Goal: Find specific fact: Find contact information

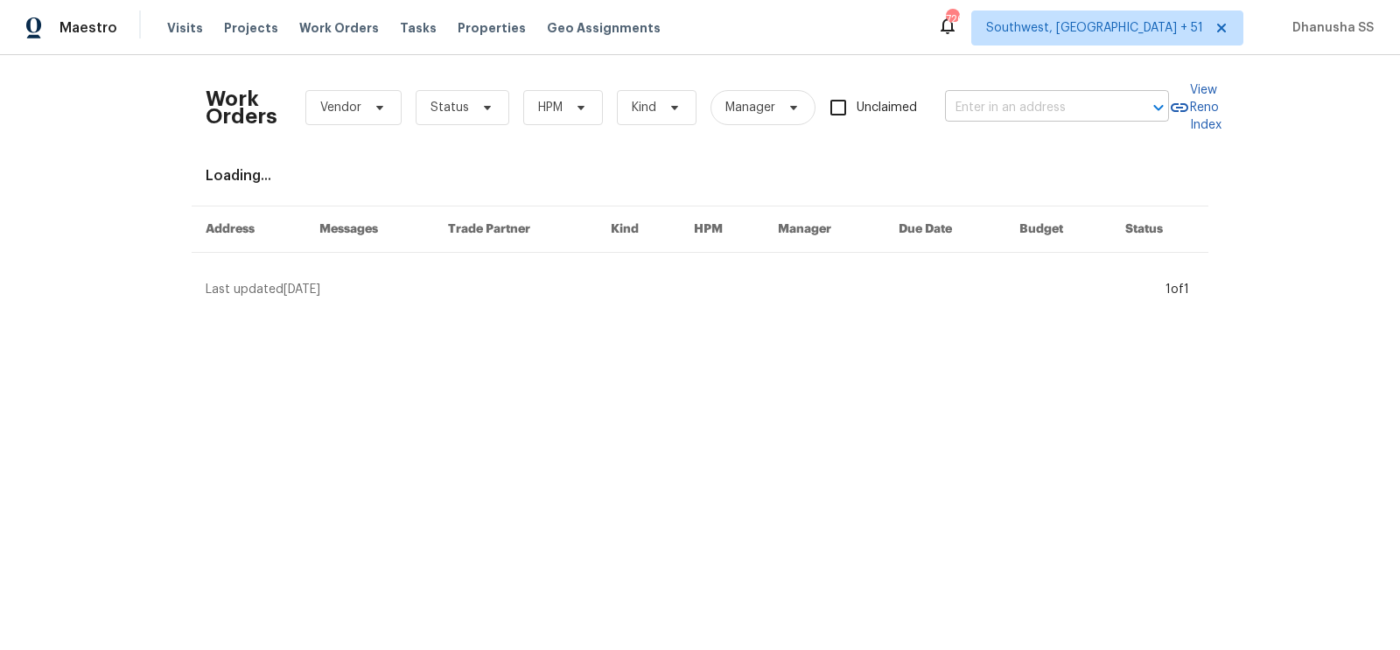
click at [1048, 113] on input "text" at bounding box center [1032, 108] width 175 height 27
paste input "[STREET_ADDRESS][PERSON_NAME]"
type input "[STREET_ADDRESS][PERSON_NAME]"
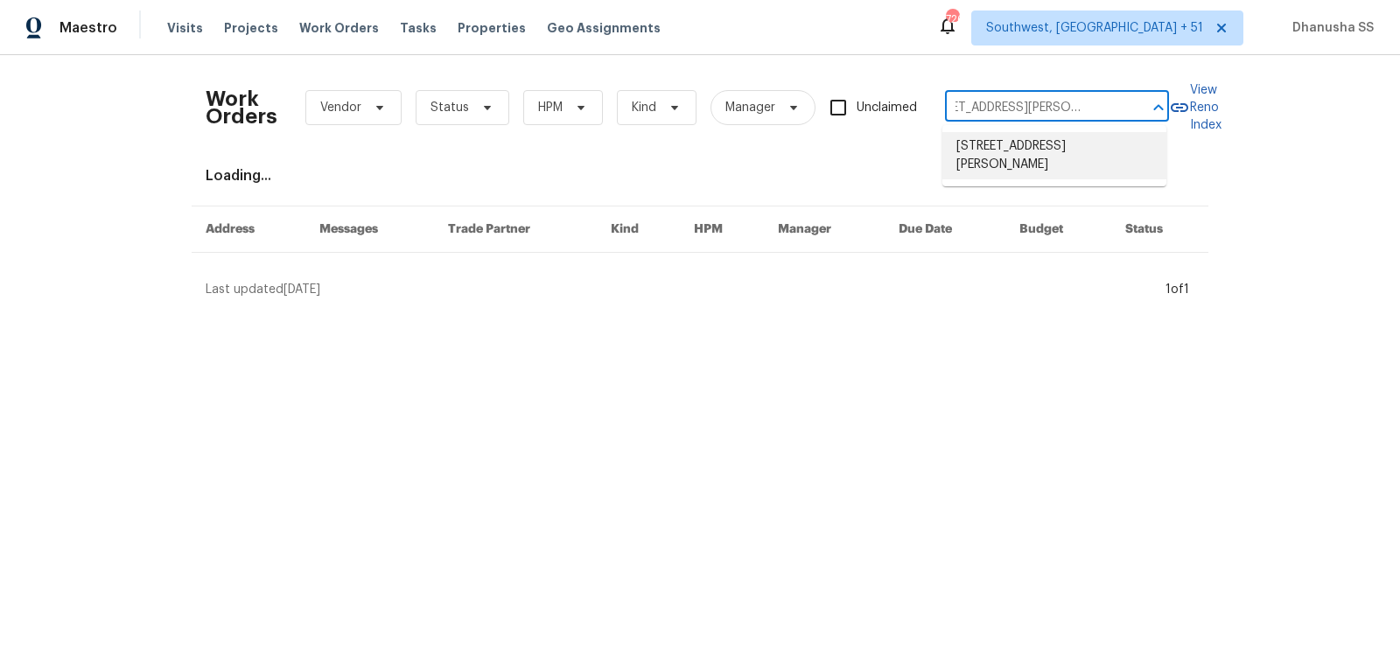
click at [1040, 138] on li "[STREET_ADDRESS][PERSON_NAME]" at bounding box center [1054, 155] width 224 height 47
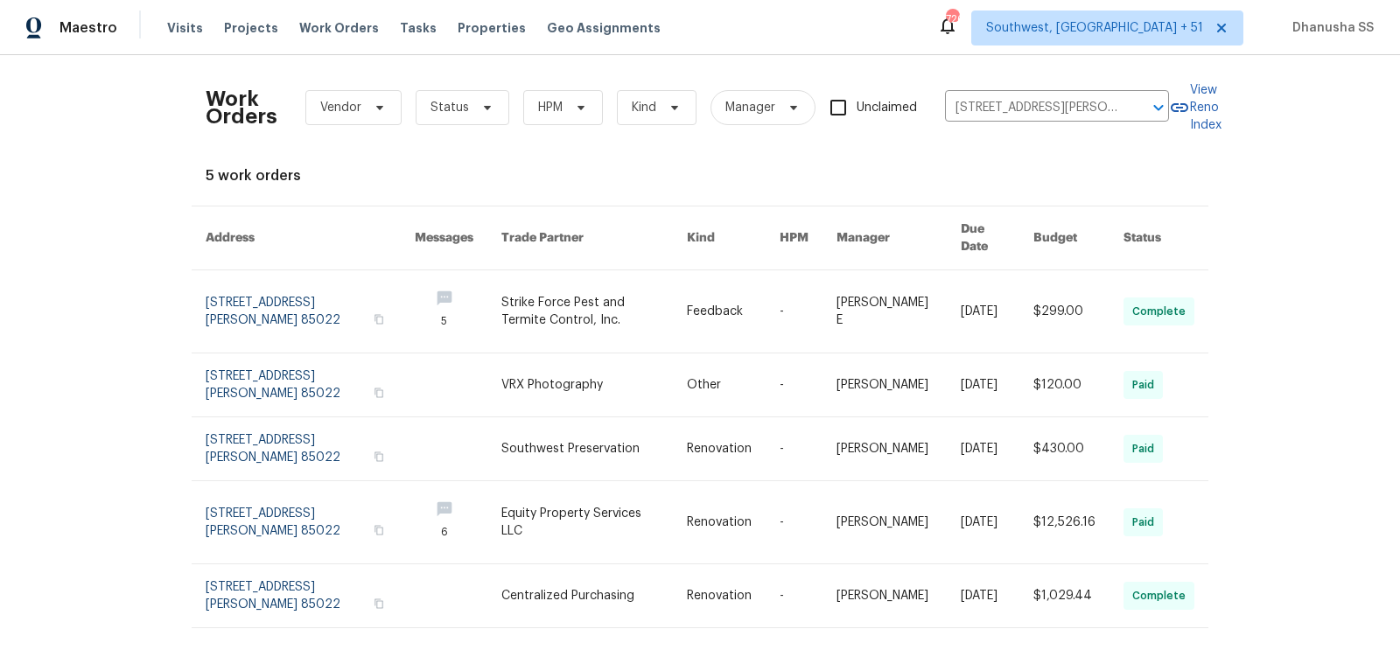
click at [536, 300] on link at bounding box center [593, 311] width 185 height 82
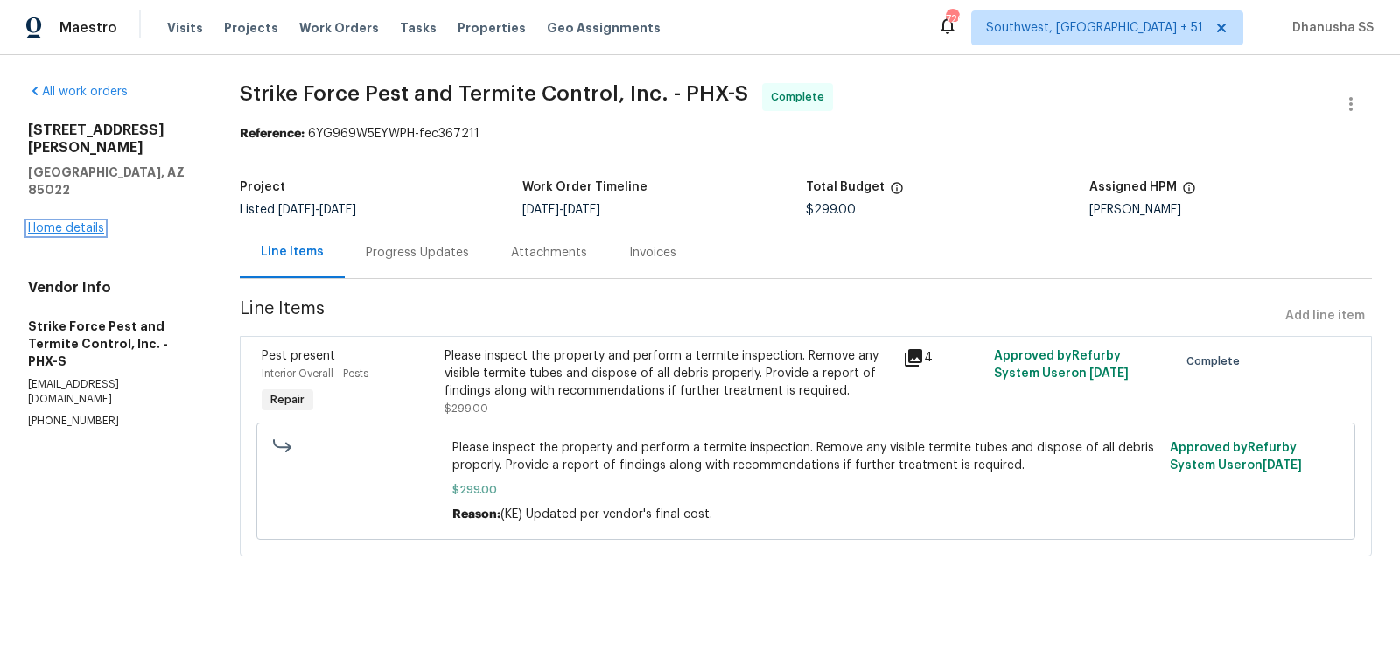
click at [75, 222] on link "Home details" at bounding box center [66, 228] width 76 height 12
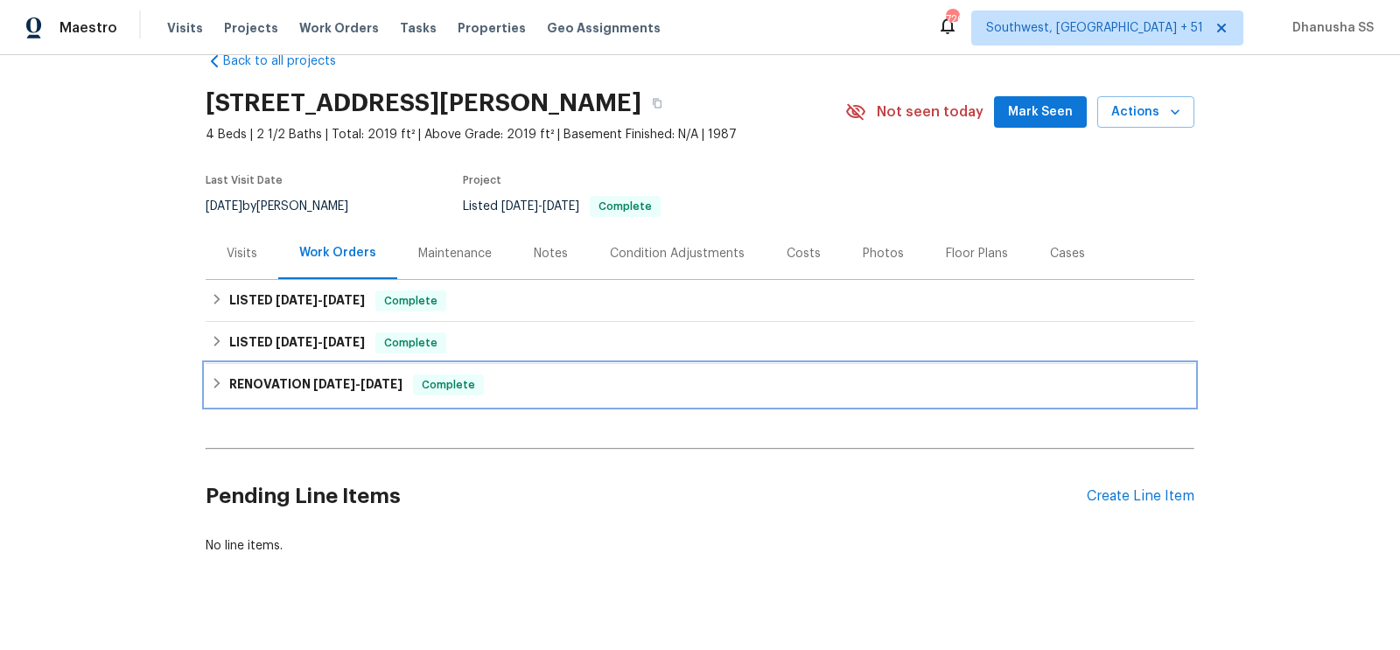
click at [564, 395] on div "RENOVATION [DATE] - [DATE] Complete" at bounding box center [700, 385] width 989 height 42
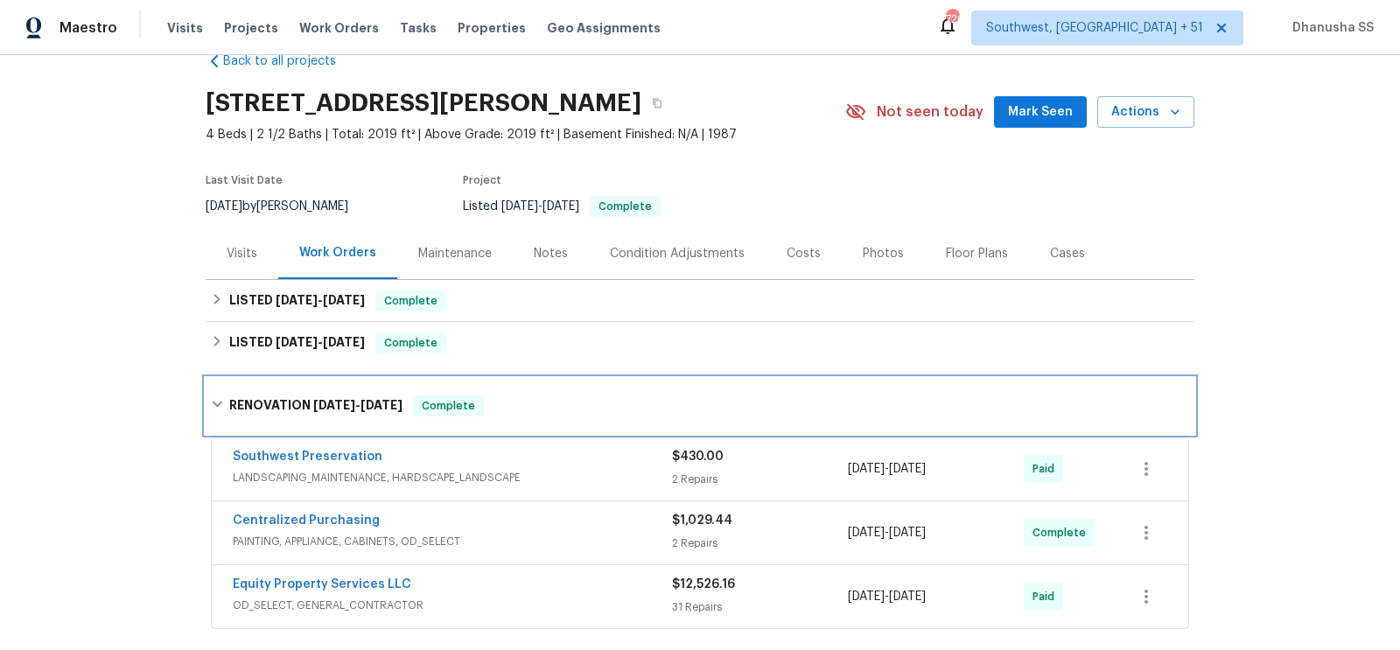
scroll to position [267, 0]
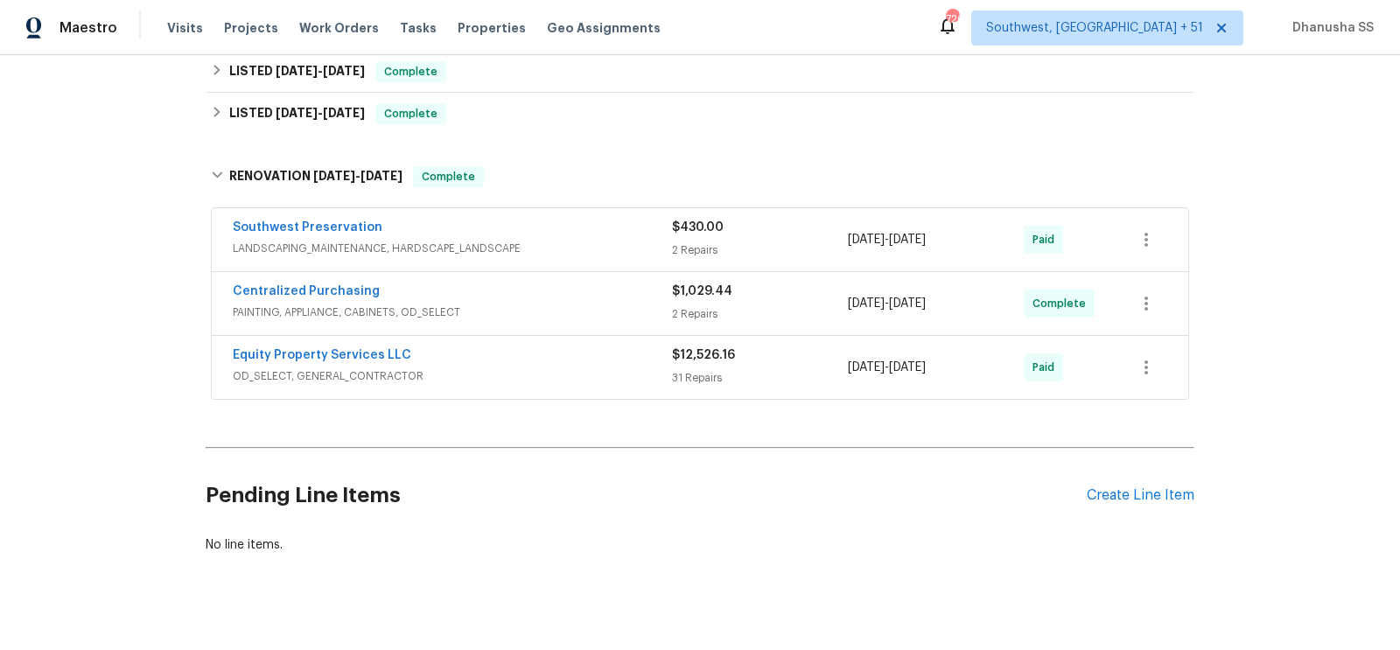
click at [613, 241] on span "LANDSCAPING_MAINTENANCE, HARDSCAPE_LANDSCAPE" at bounding box center [452, 249] width 439 height 18
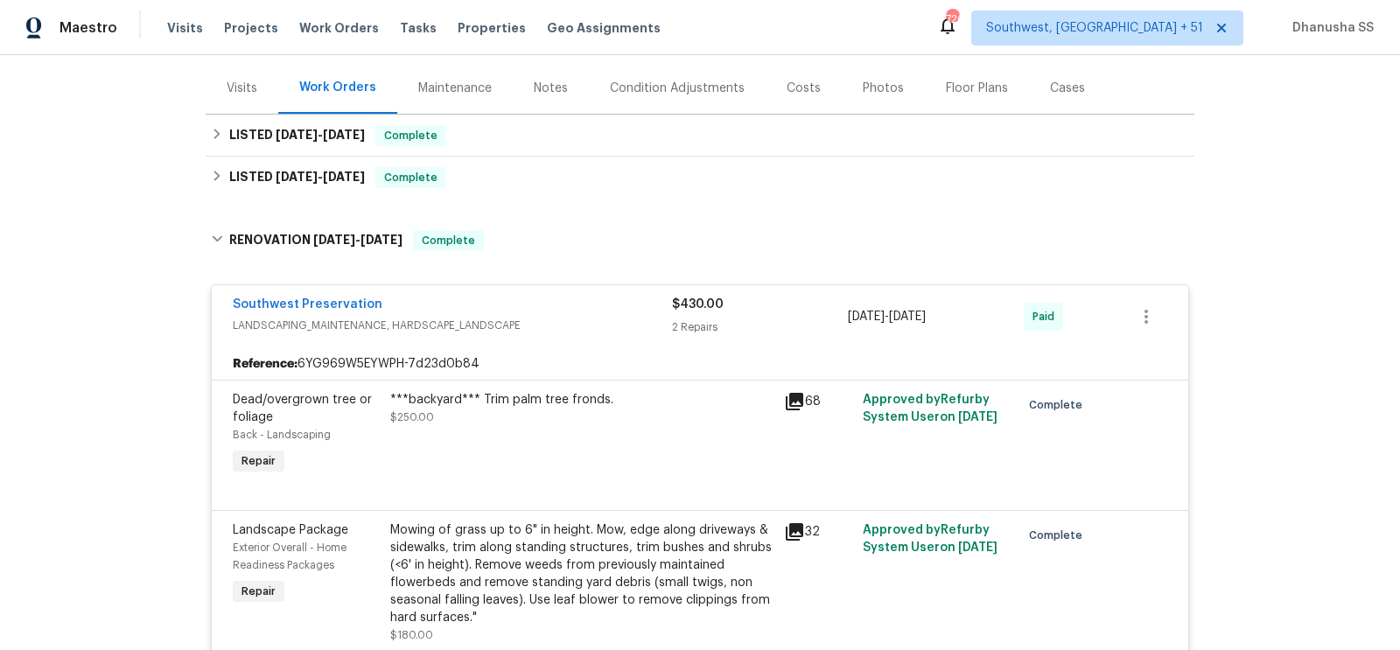
scroll to position [189, 0]
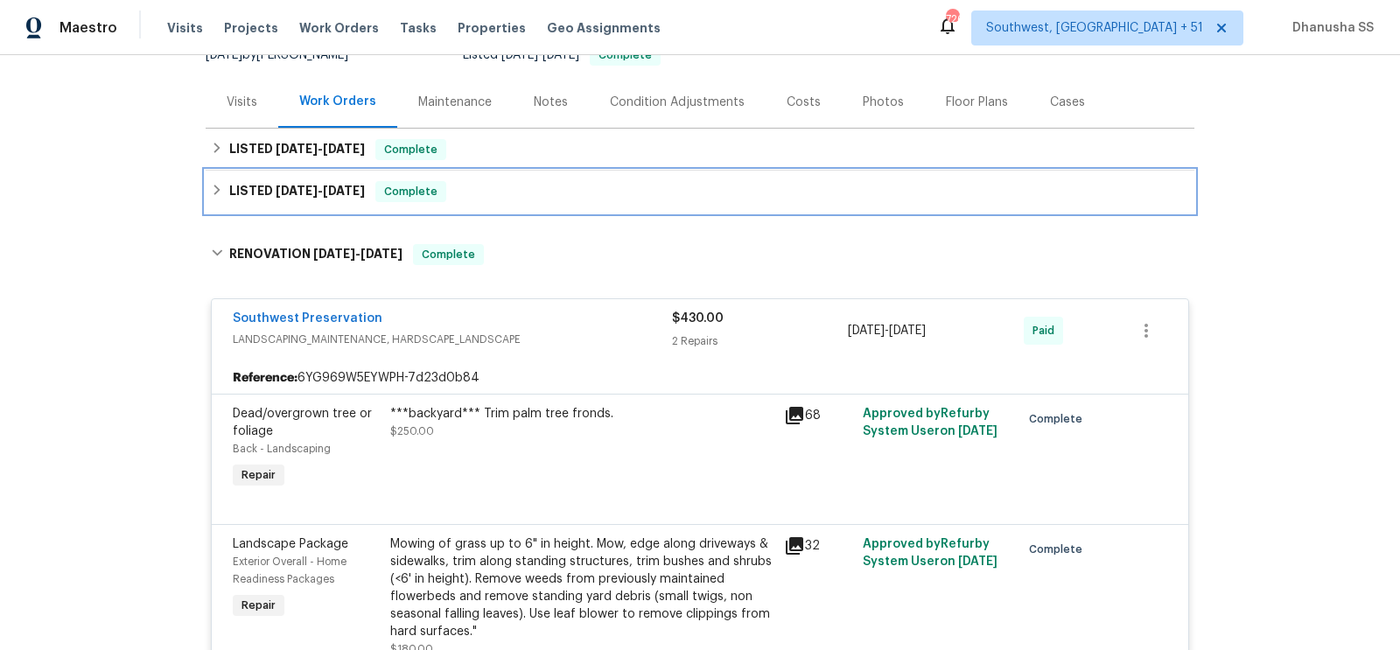
click at [576, 193] on div "LISTED [DATE] - [DATE] Complete" at bounding box center [700, 191] width 978 height 21
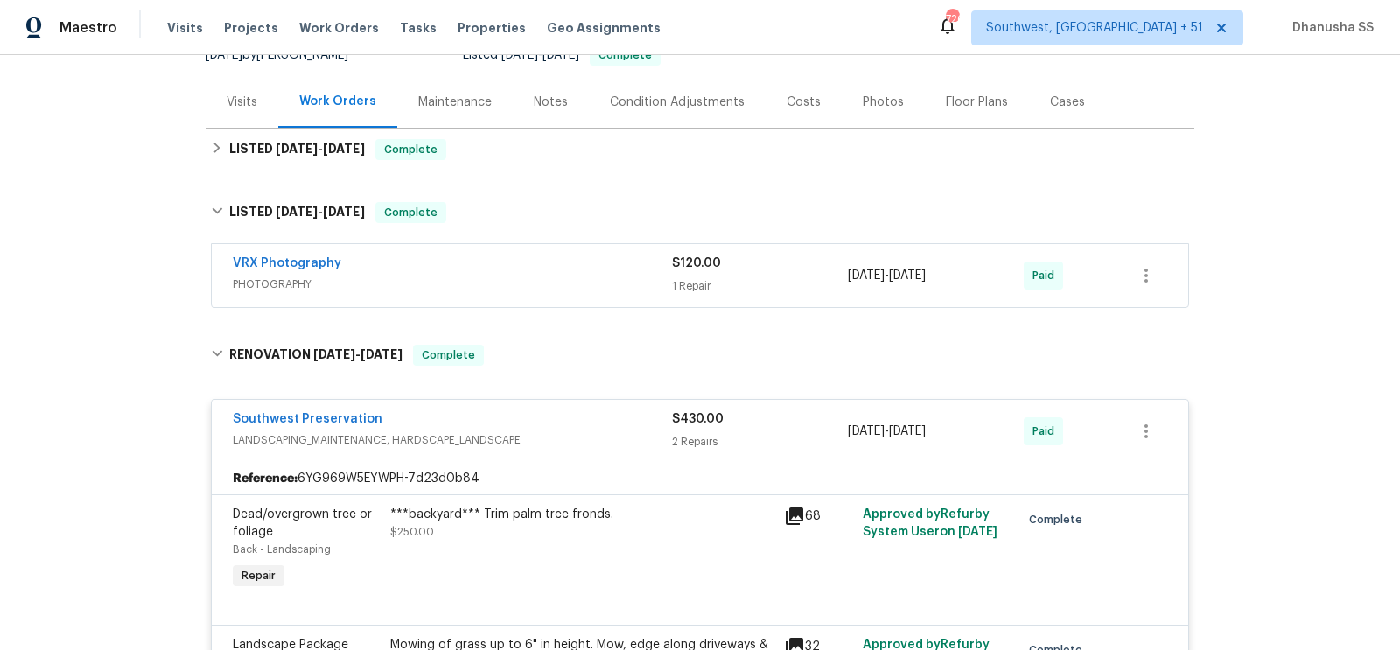
click at [599, 290] on span "PHOTOGRAPHY" at bounding box center [452, 285] width 439 height 18
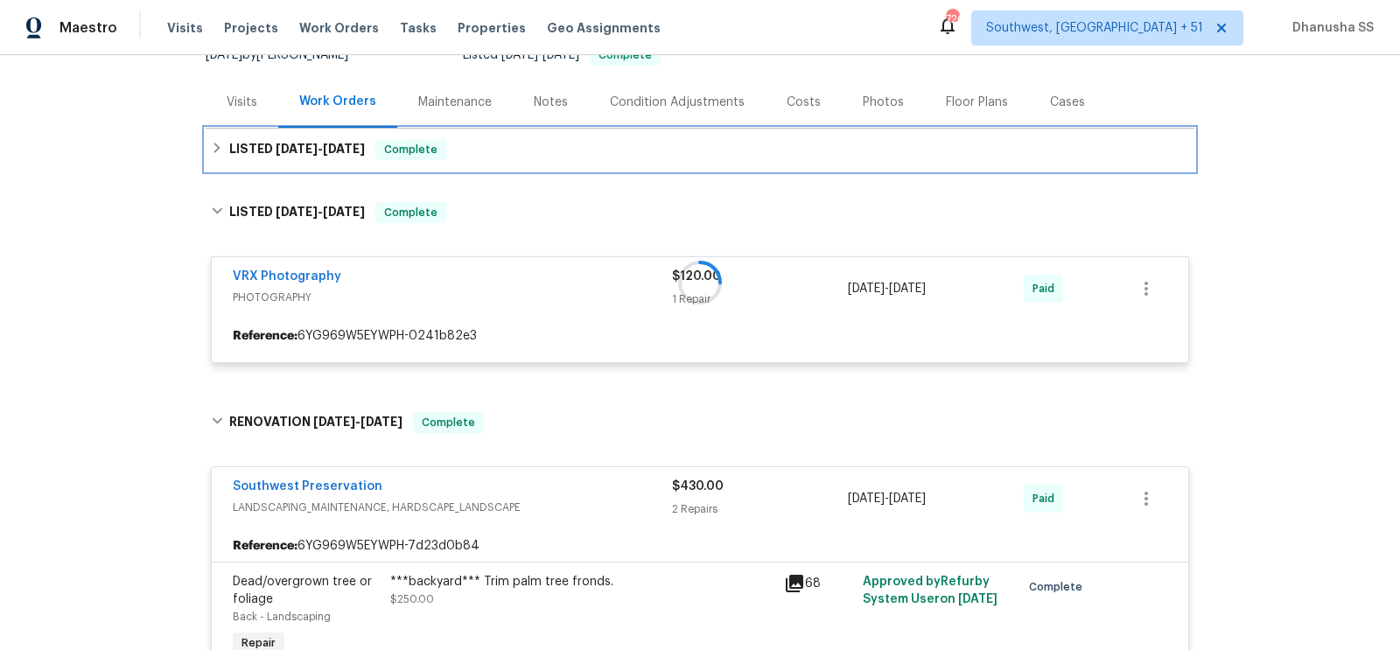
click at [515, 151] on div "LISTED [DATE] - [DATE] Complete" at bounding box center [700, 149] width 978 height 21
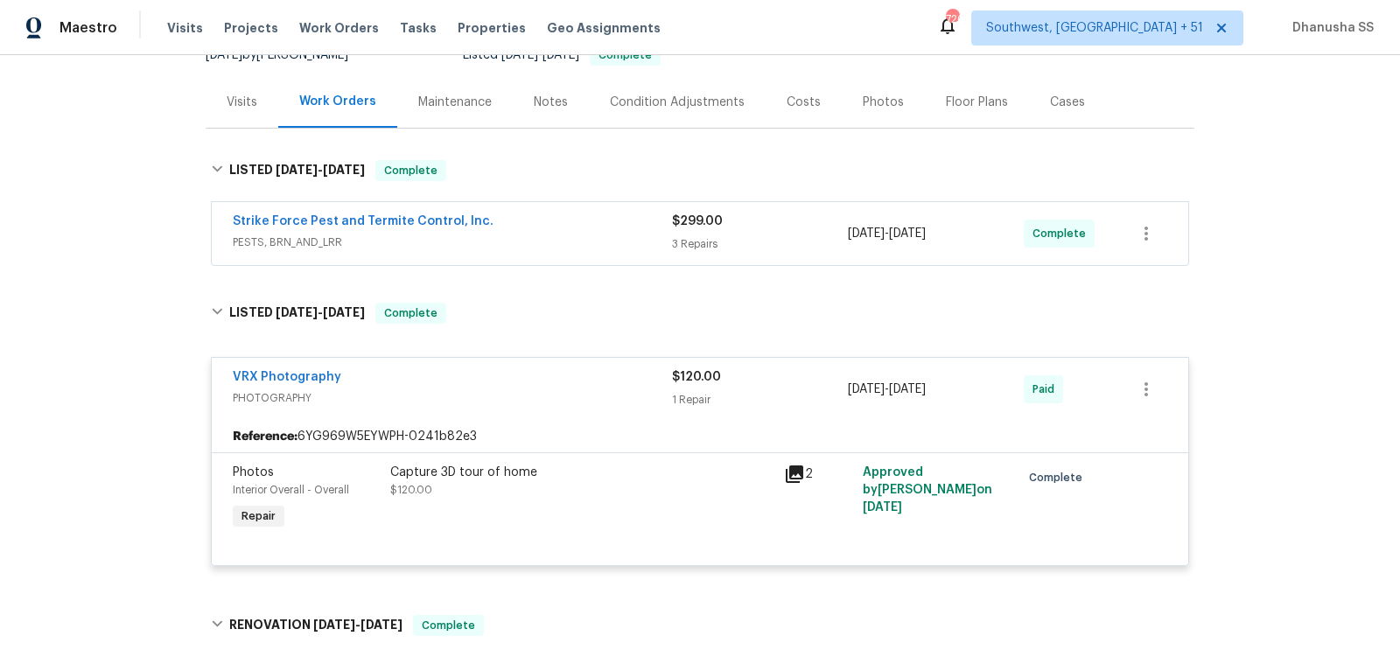
click at [569, 237] on span "PESTS, BRN_AND_LRR" at bounding box center [452, 243] width 439 height 18
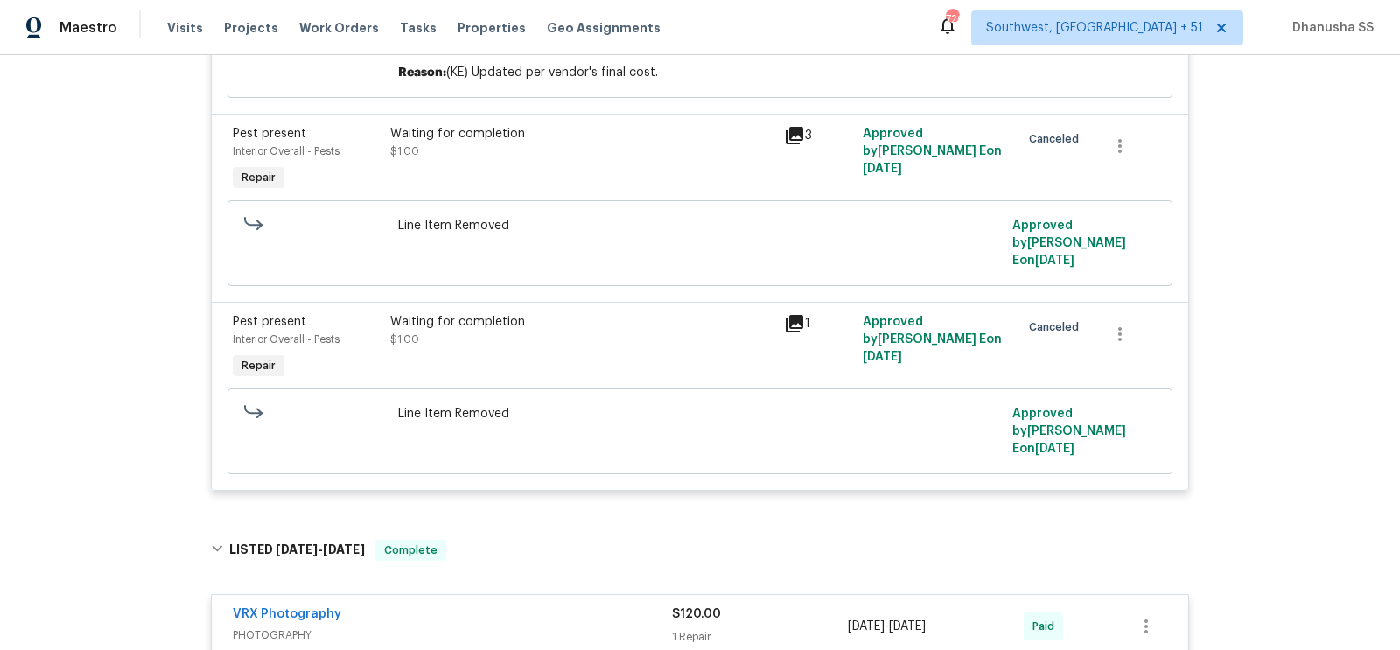
scroll to position [0, 0]
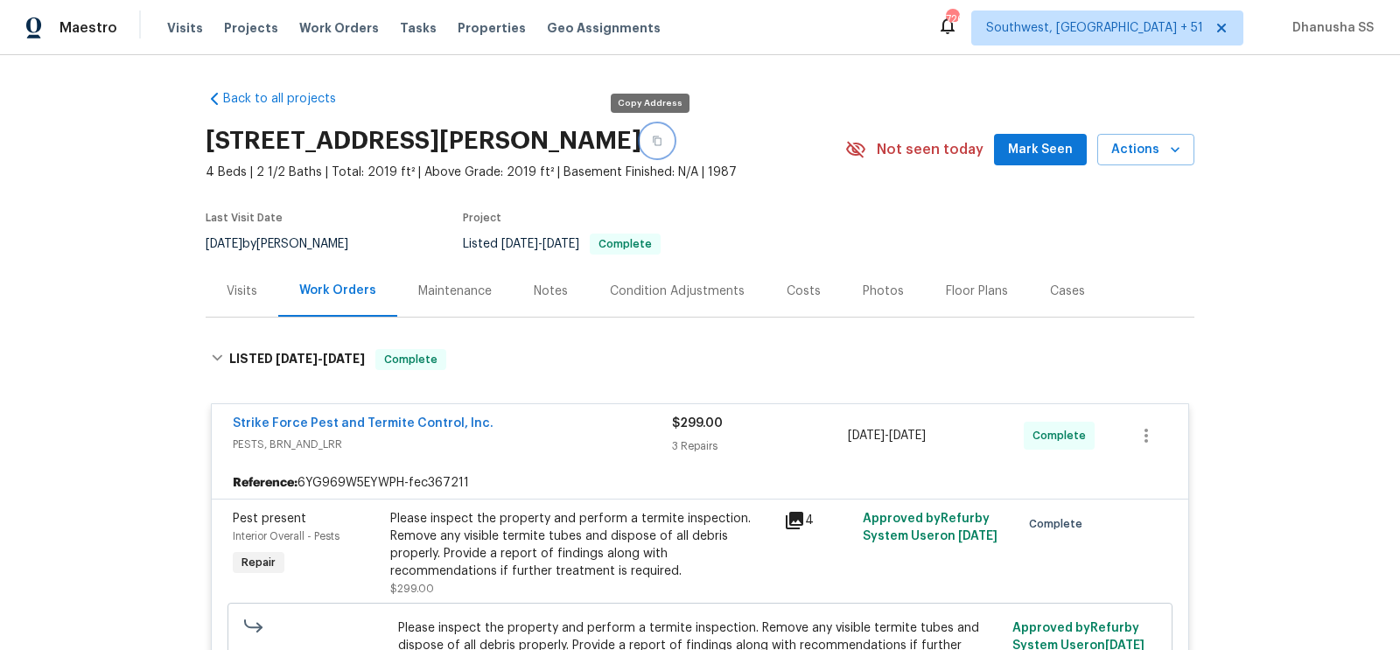
click at [652, 142] on icon "button" at bounding box center [657, 141] width 11 height 11
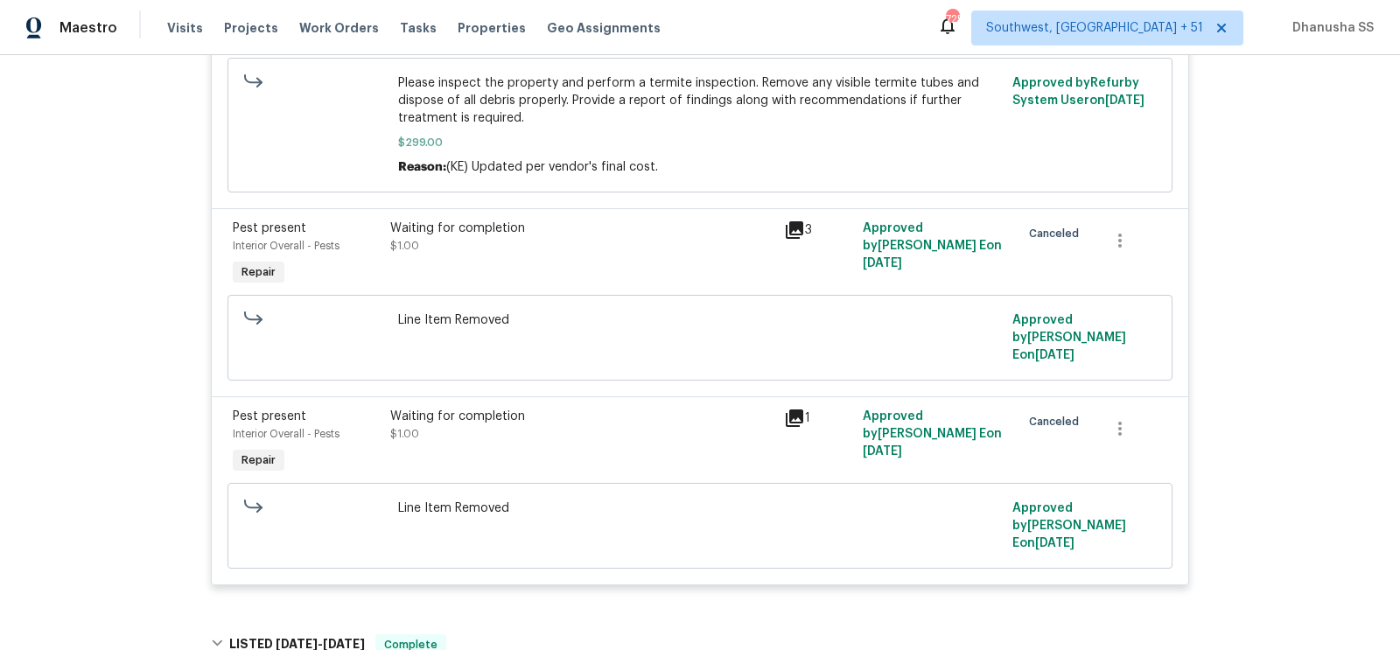
scroll to position [236, 0]
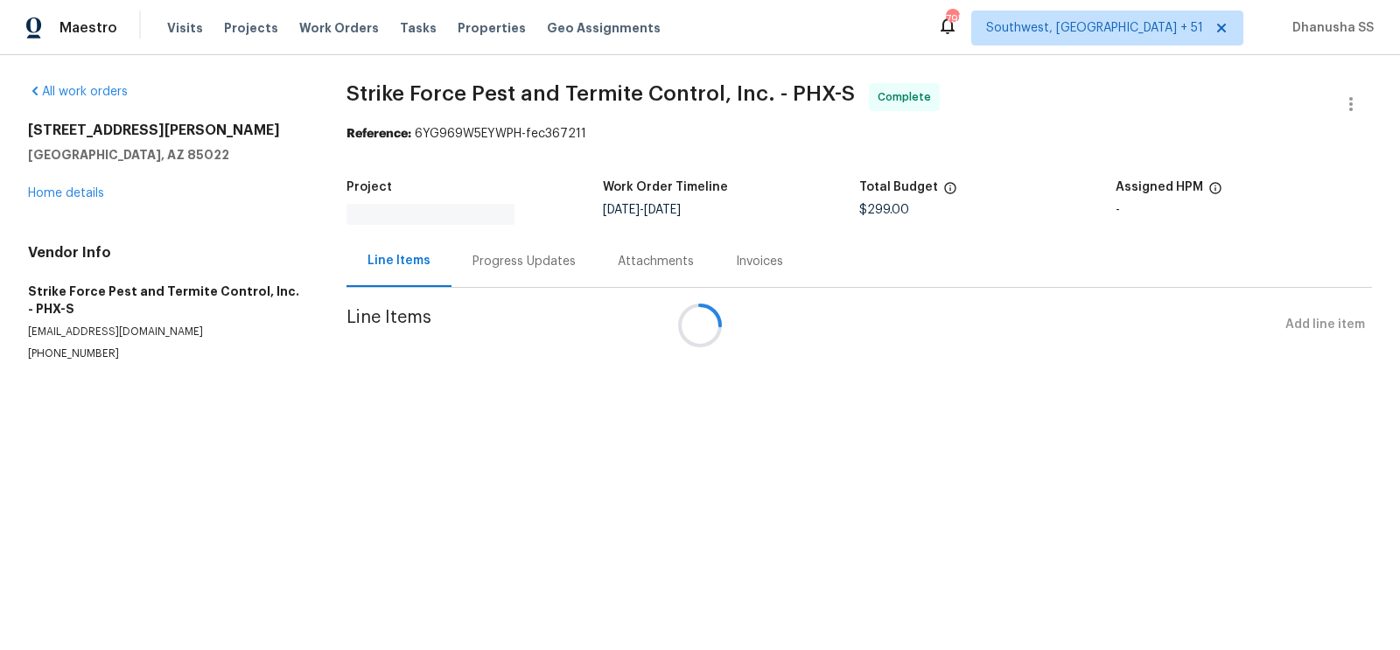
click at [597, 270] on div "Attachments" at bounding box center [656, 261] width 118 height 52
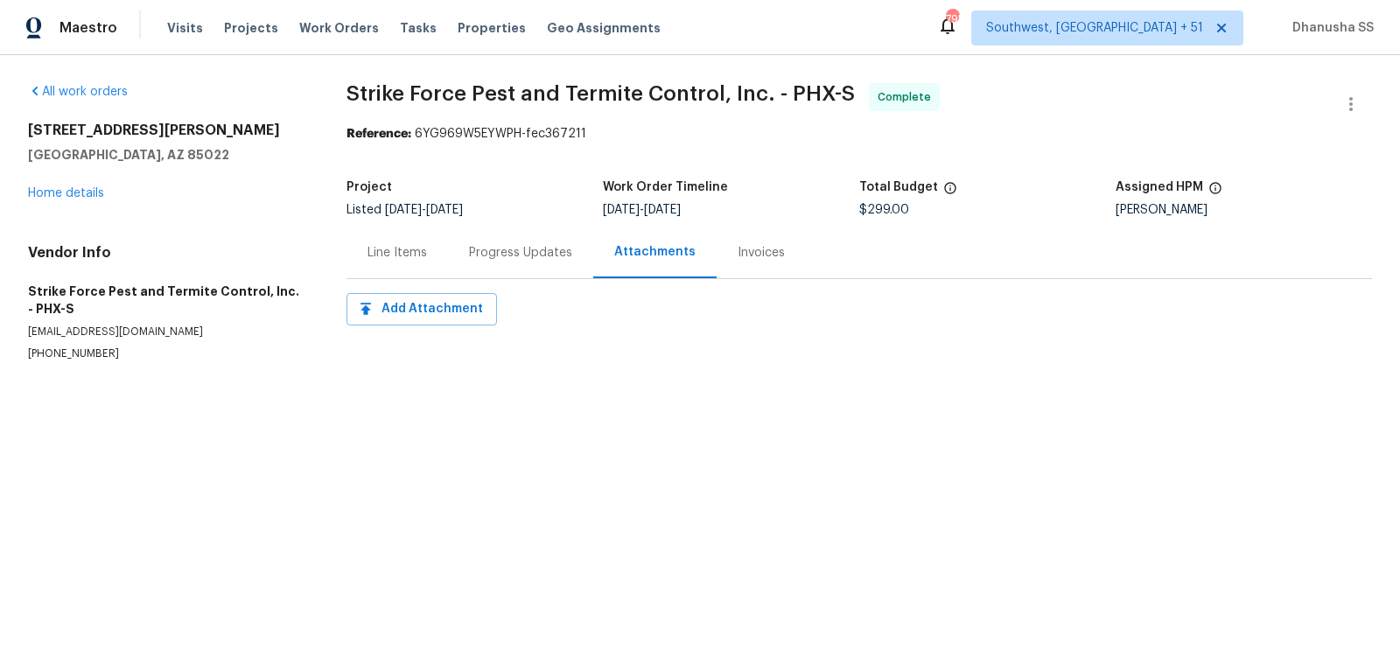
click at [525, 252] on div "Progress Updates" at bounding box center [520, 253] width 103 height 18
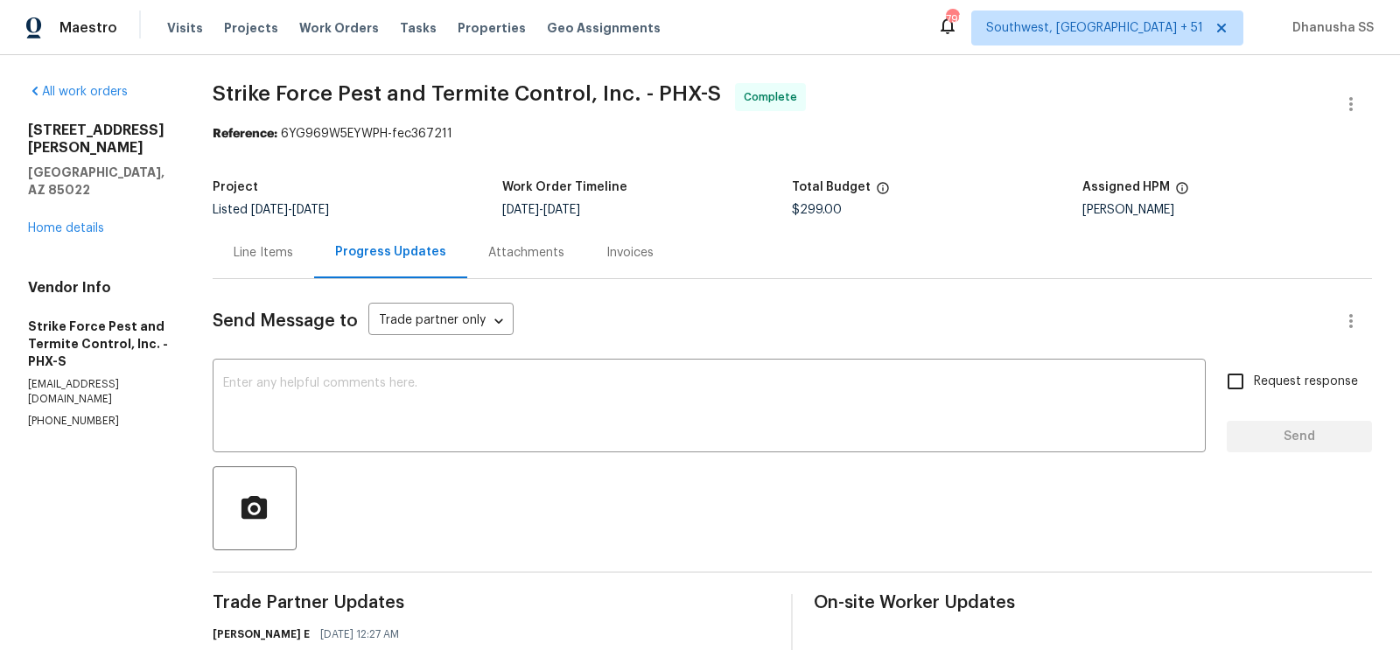
click at [298, 241] on div "Line Items" at bounding box center [264, 253] width 102 height 52
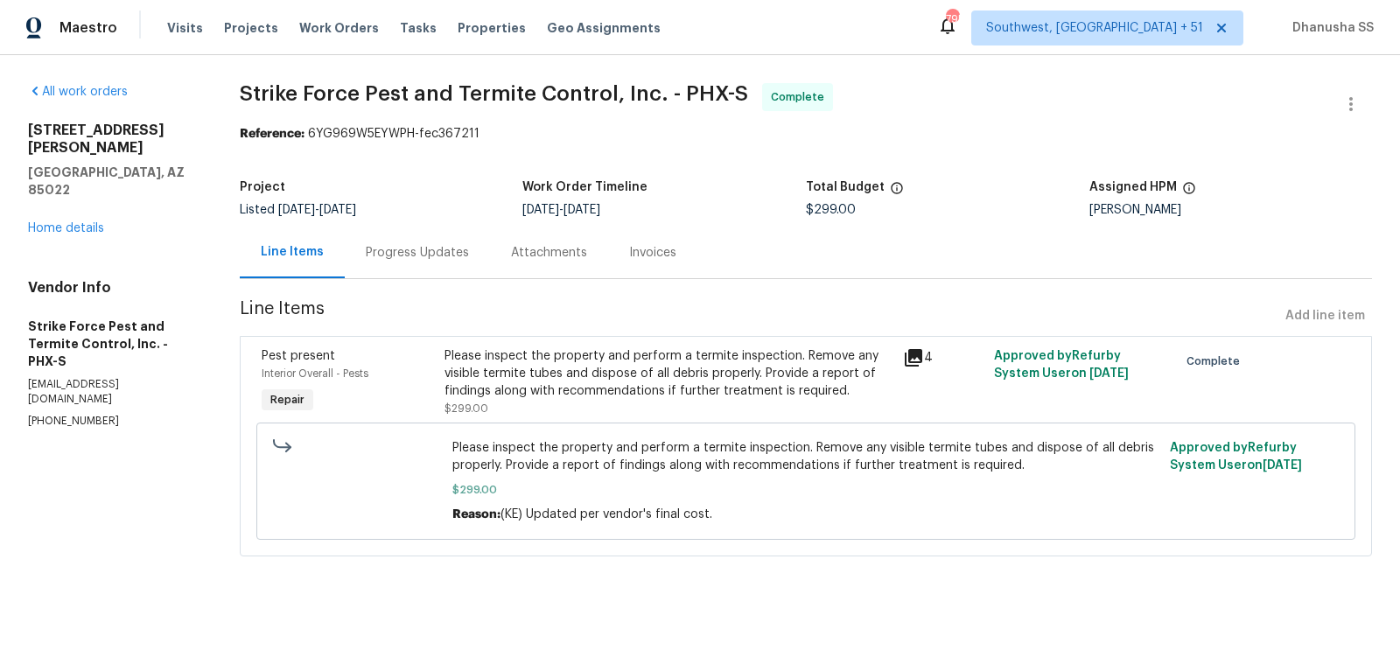
click at [600, 346] on div "Please inspect the property and perform a termite inspection. Remove any visibl…" at bounding box center [668, 382] width 458 height 81
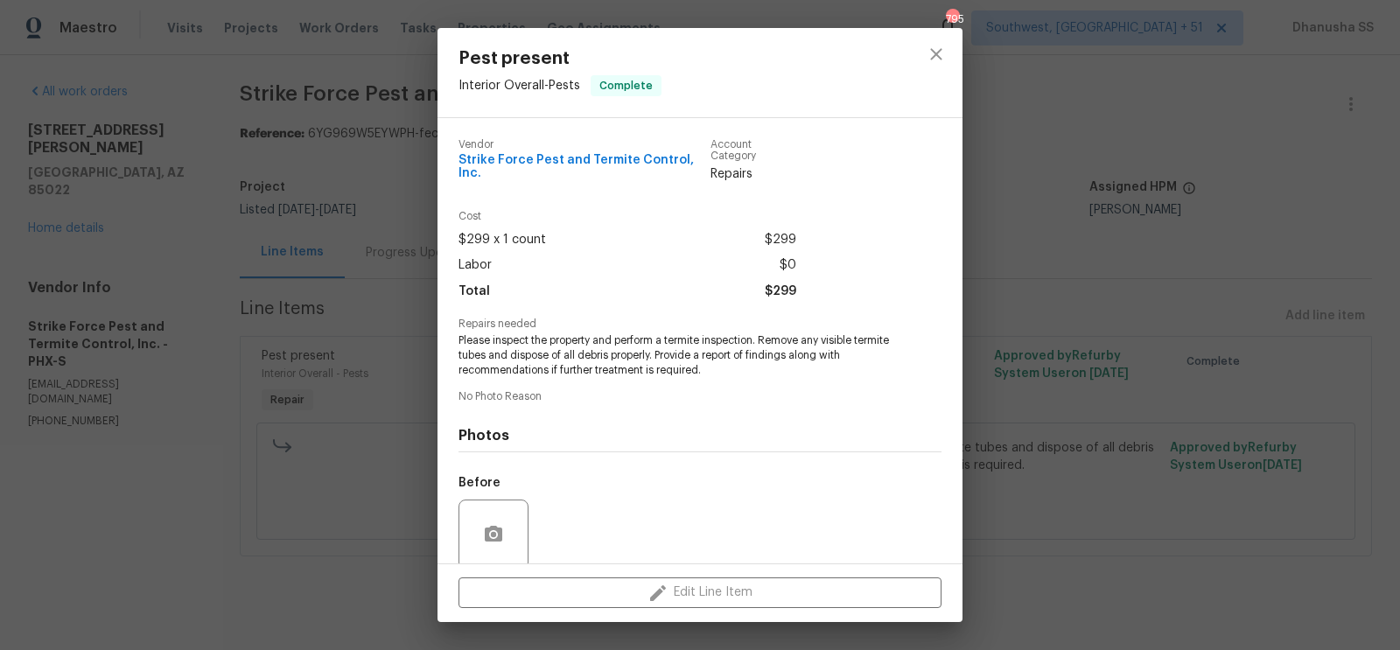
click at [534, 157] on span "Strike Force Pest and Termite Control, Inc." at bounding box center [585, 167] width 252 height 26
copy span "Strike Force Pest and Termite Control, Inc."
click at [938, 65] on button "close" at bounding box center [936, 54] width 42 height 42
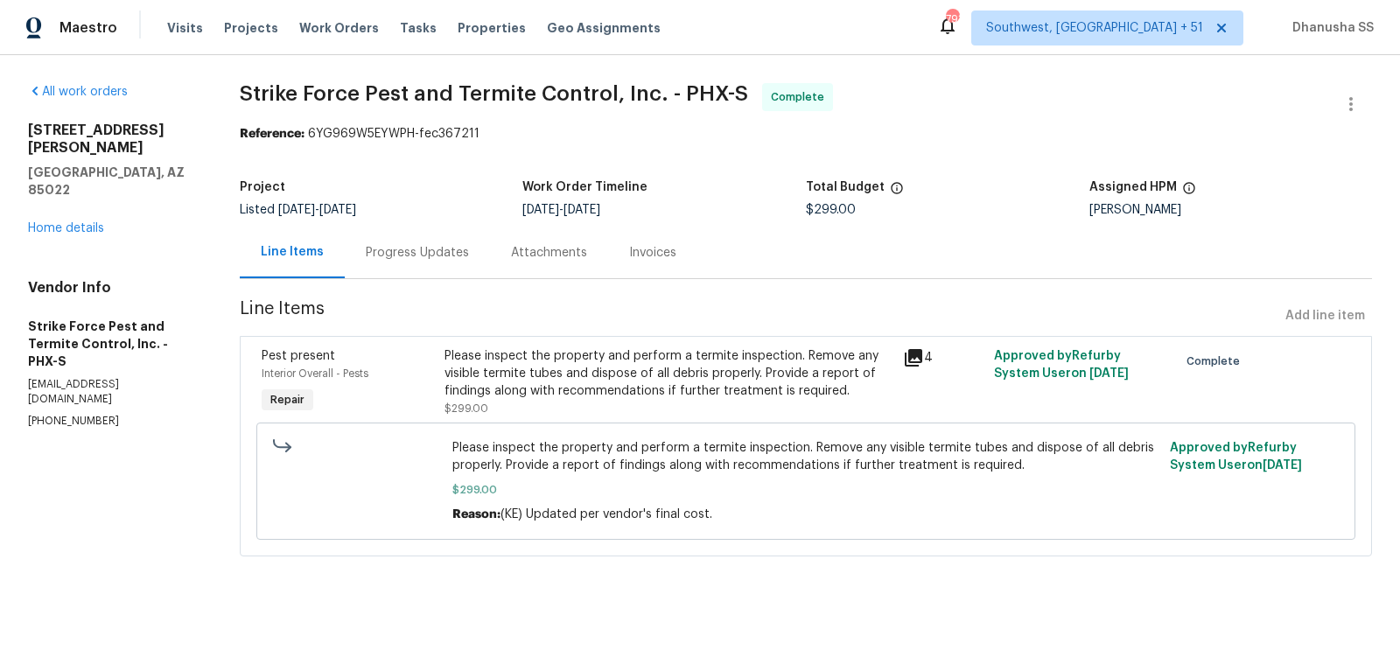
click at [466, 402] on div "Please inspect the property and perform a termite inspection. Remove any visibl…" at bounding box center [668, 382] width 447 height 70
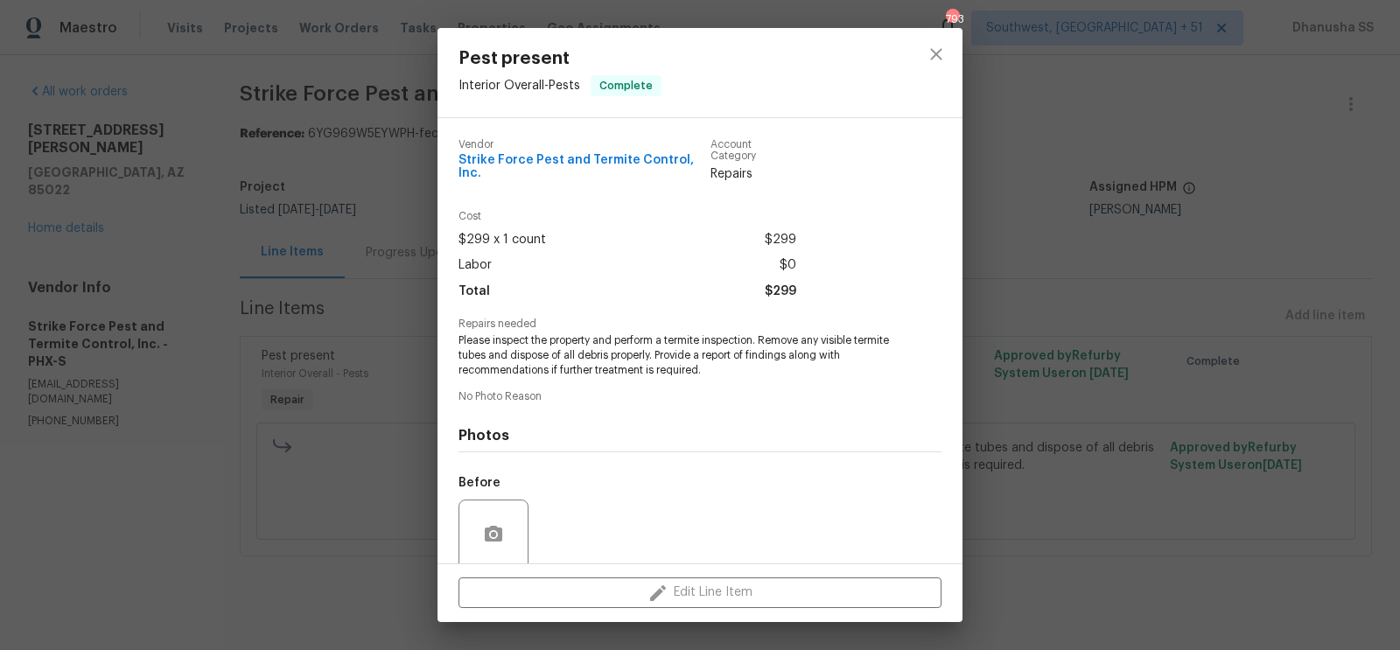
click at [551, 150] on span "Vendor" at bounding box center [585, 144] width 252 height 11
click at [561, 168] on div "Vendor Strike Force Pest and Termite Control, Inc." at bounding box center [585, 161] width 252 height 44
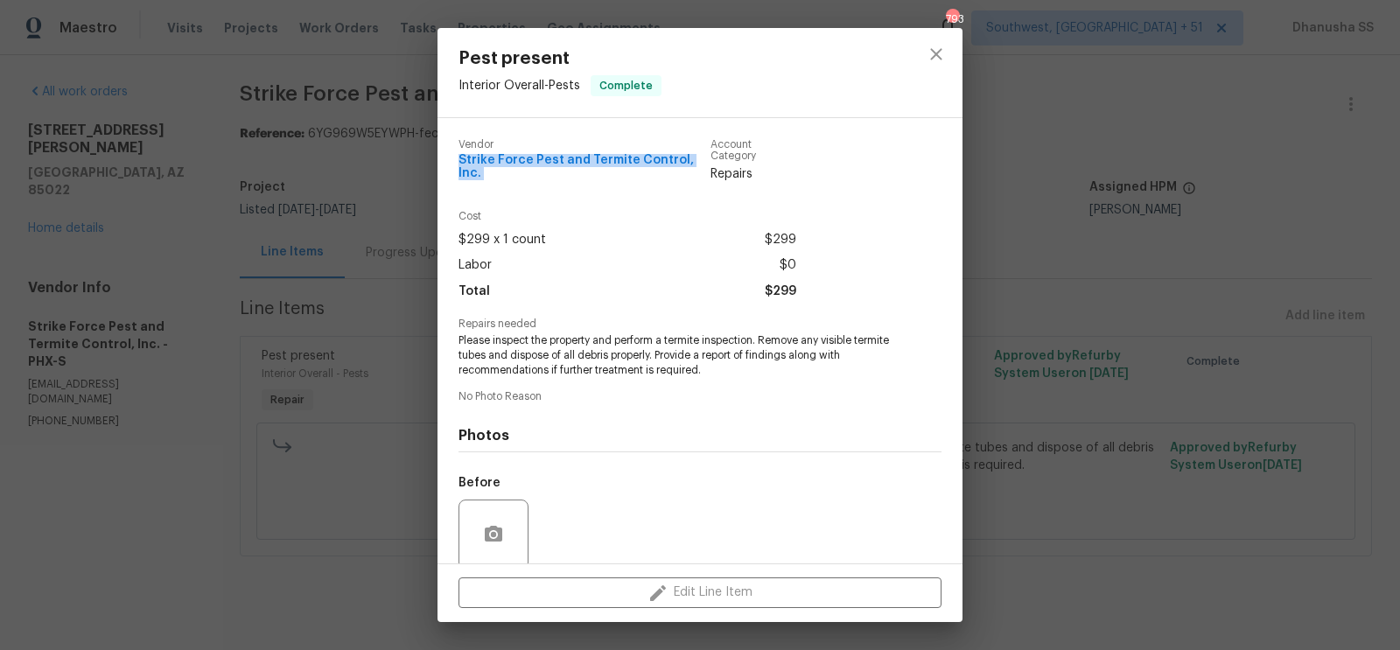
click at [561, 168] on div "Vendor Strike Force Pest and Termite Control, Inc." at bounding box center [585, 161] width 252 height 44
copy span "Strike Force Pest and Termite Control, Inc."
click at [934, 31] on div at bounding box center [936, 72] width 53 height 89
click at [929, 55] on icon "close" at bounding box center [936, 54] width 21 height 21
